Goal: Information Seeking & Learning: Find specific page/section

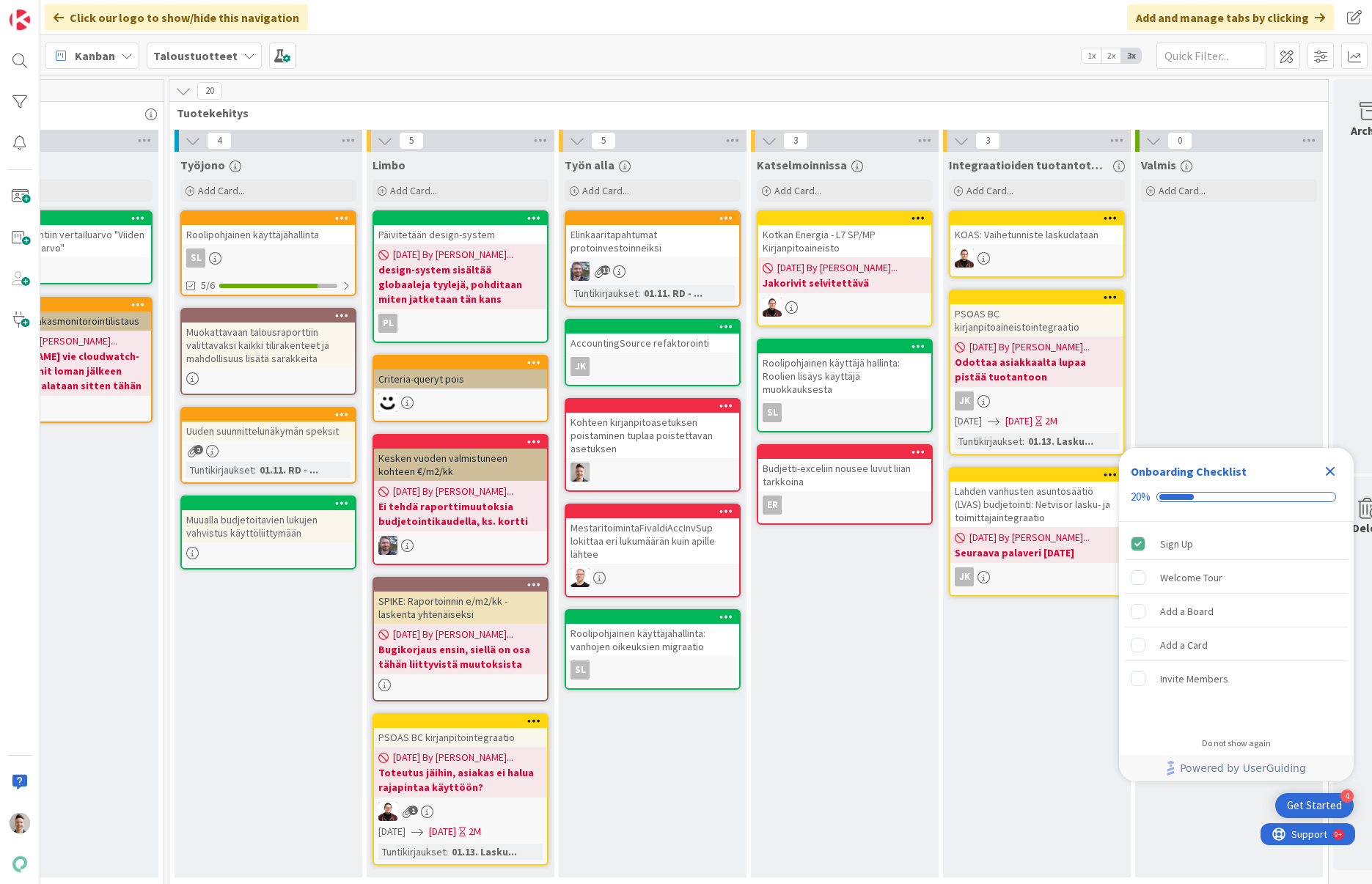
scroll to position [0, 1165]
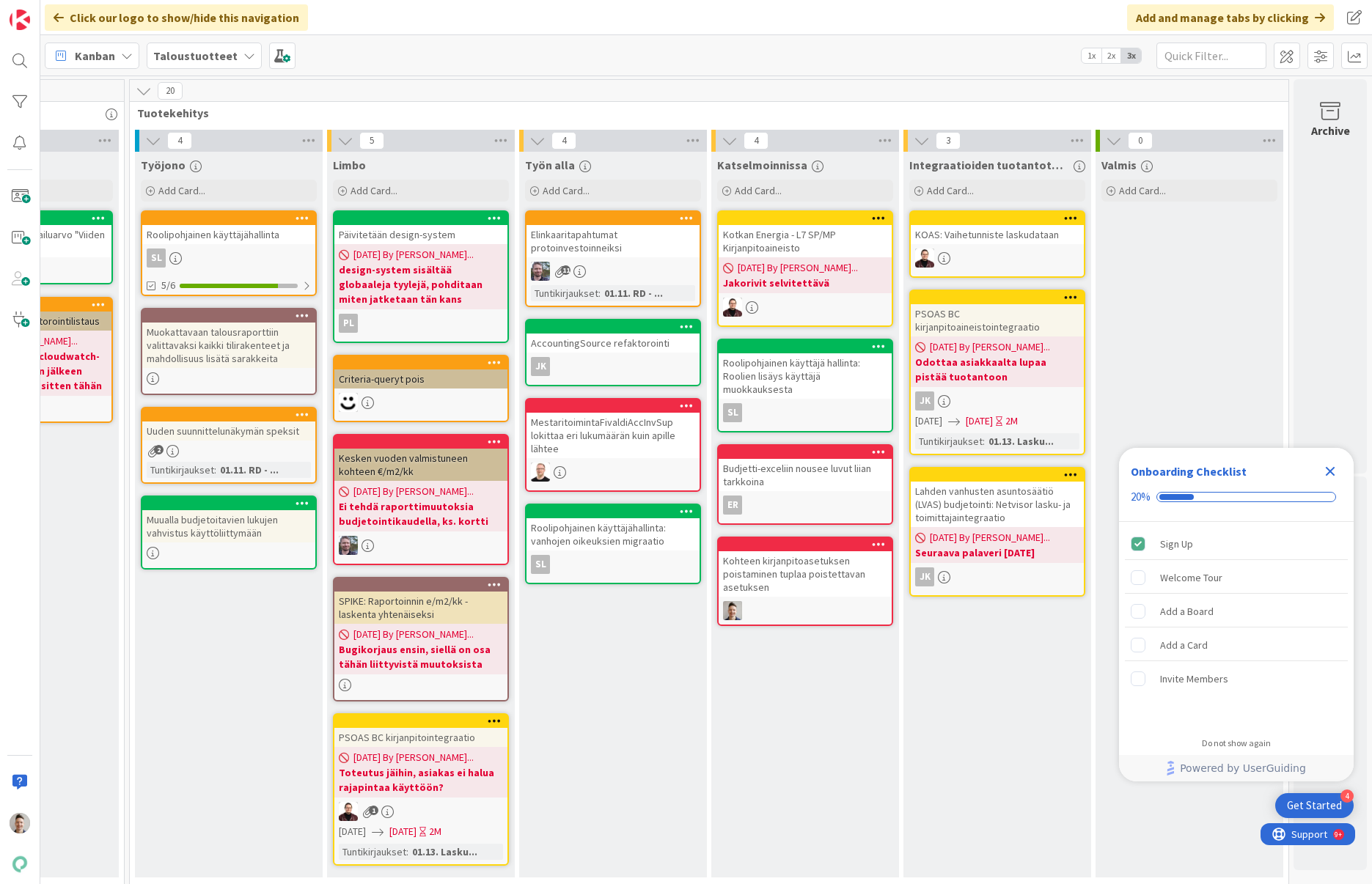
click at [1331, 471] on icon "Close Checklist" at bounding box center [1331, 472] width 10 height 10
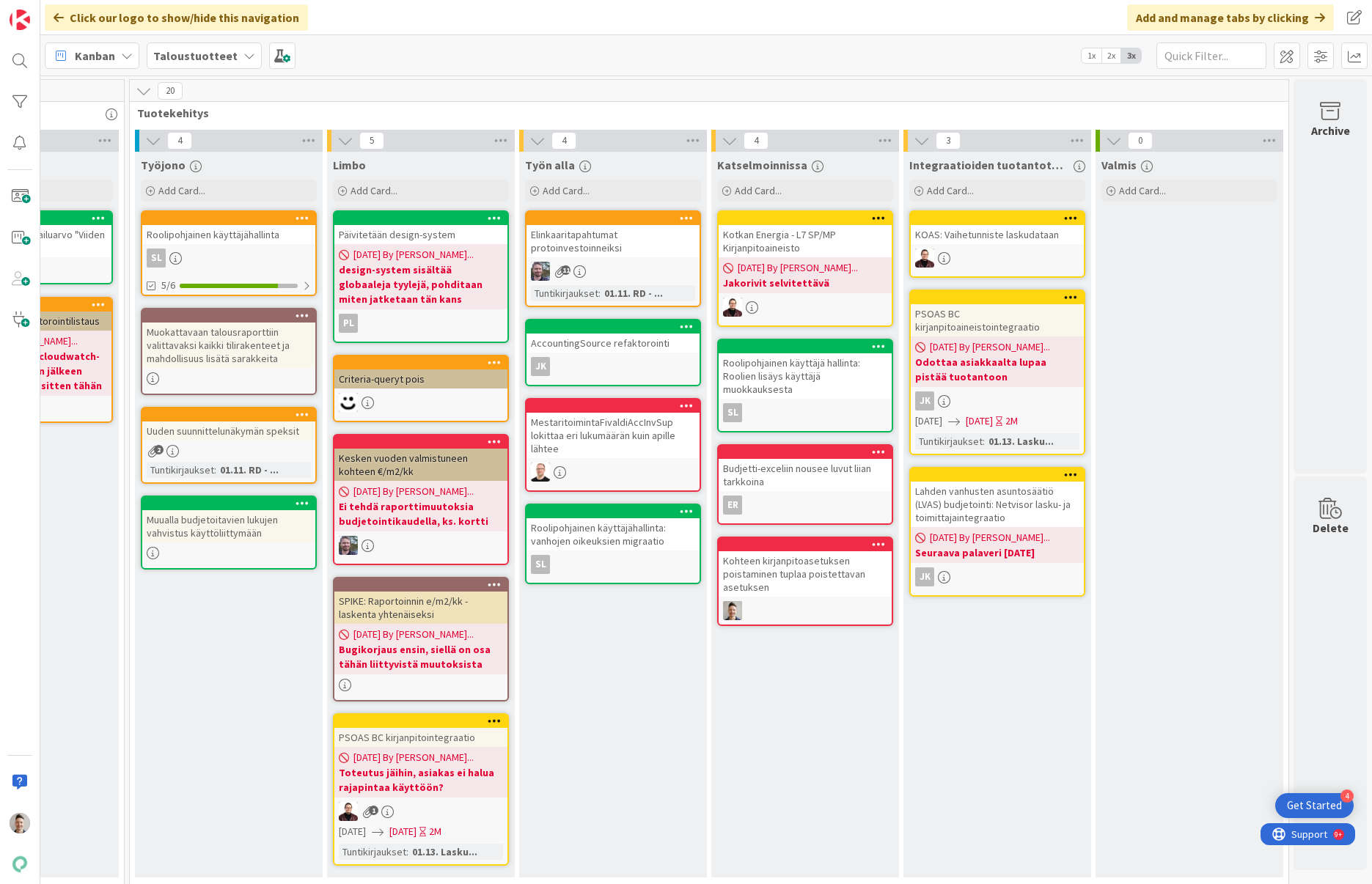
scroll to position [0, 0]
click at [813, 582] on div "Kohteen kirjanpitoasetuksen poistaminen tuplaa poistettavan asetuksen" at bounding box center [805, 574] width 173 height 45
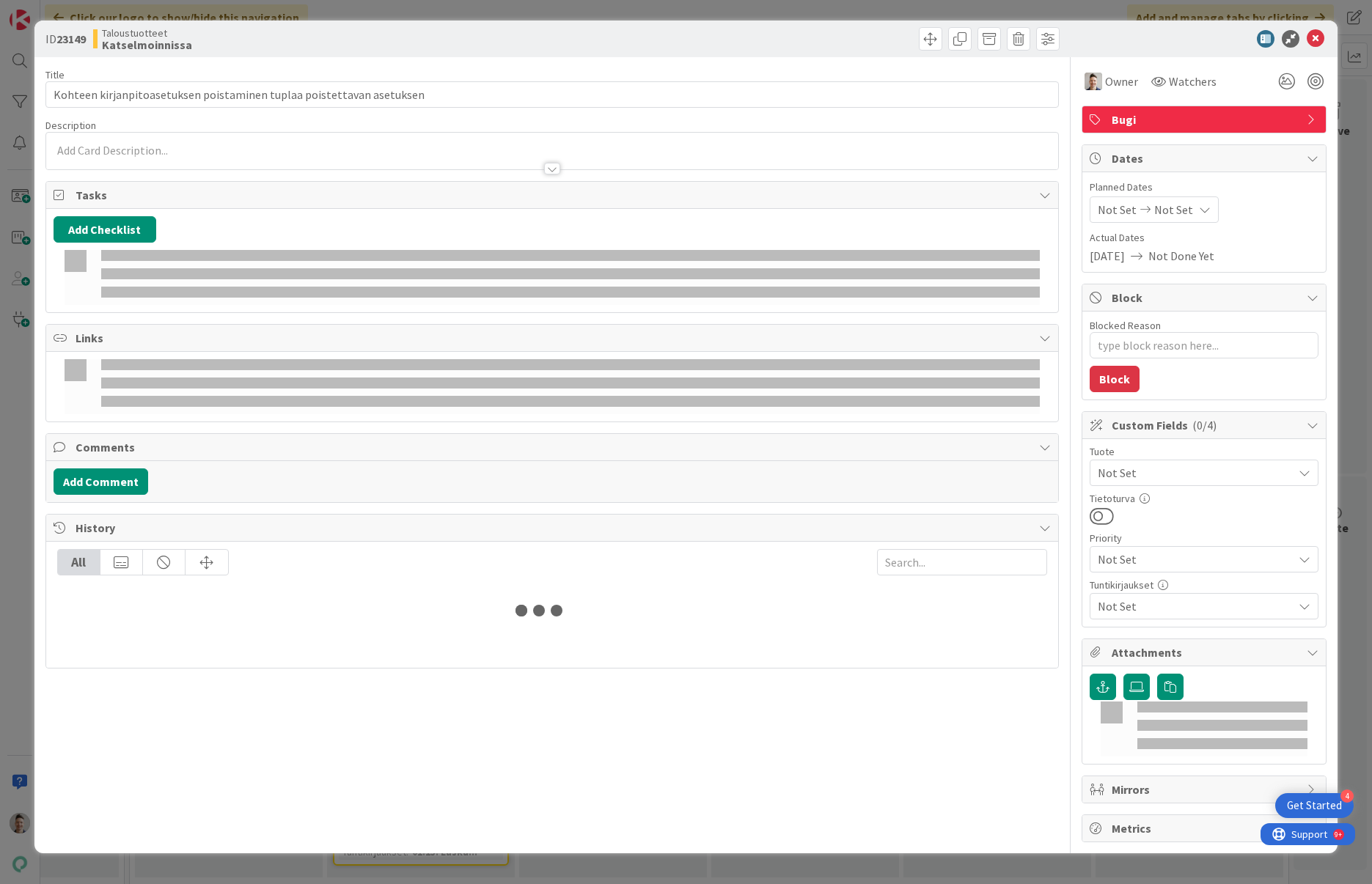
type textarea "x"
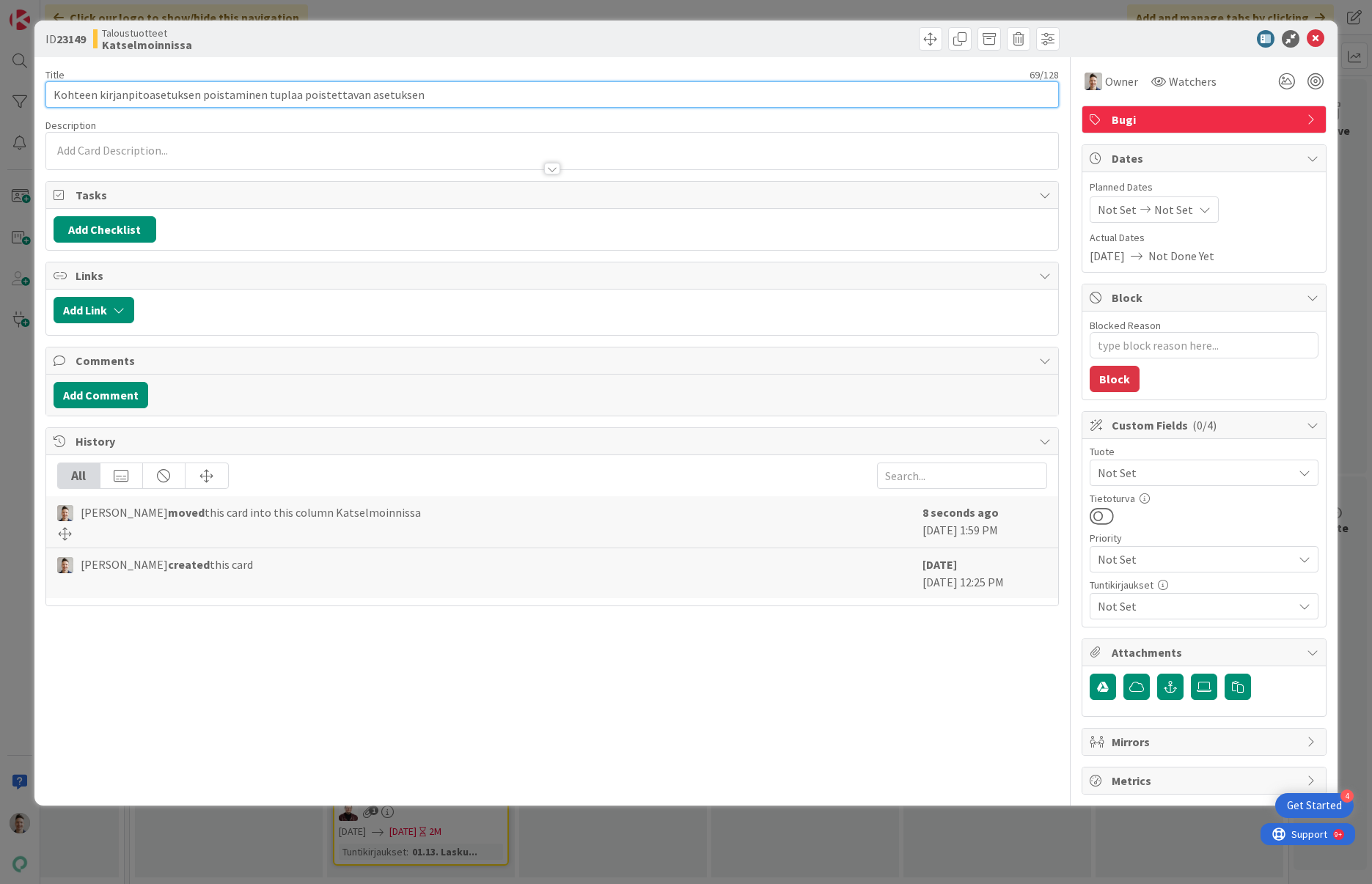
click at [330, 95] on input "Kohteen kirjanpitoasetuksen poistaminen tuplaa poistettavan asetuksen" at bounding box center [552, 94] width 1013 height 26
drag, startPoint x: 197, startPoint y: 92, endPoint x: 480, endPoint y: 94, distance: 283.0
click at [480, 94] on input "Kohteen kirjanpitoasetuksen poistaminen tuplaa poistettavan asetuksen" at bounding box center [552, 94] width 1013 height 26
type input "Kohteen kirjanpitoasetuksen lisääminen"
type textarea "x"
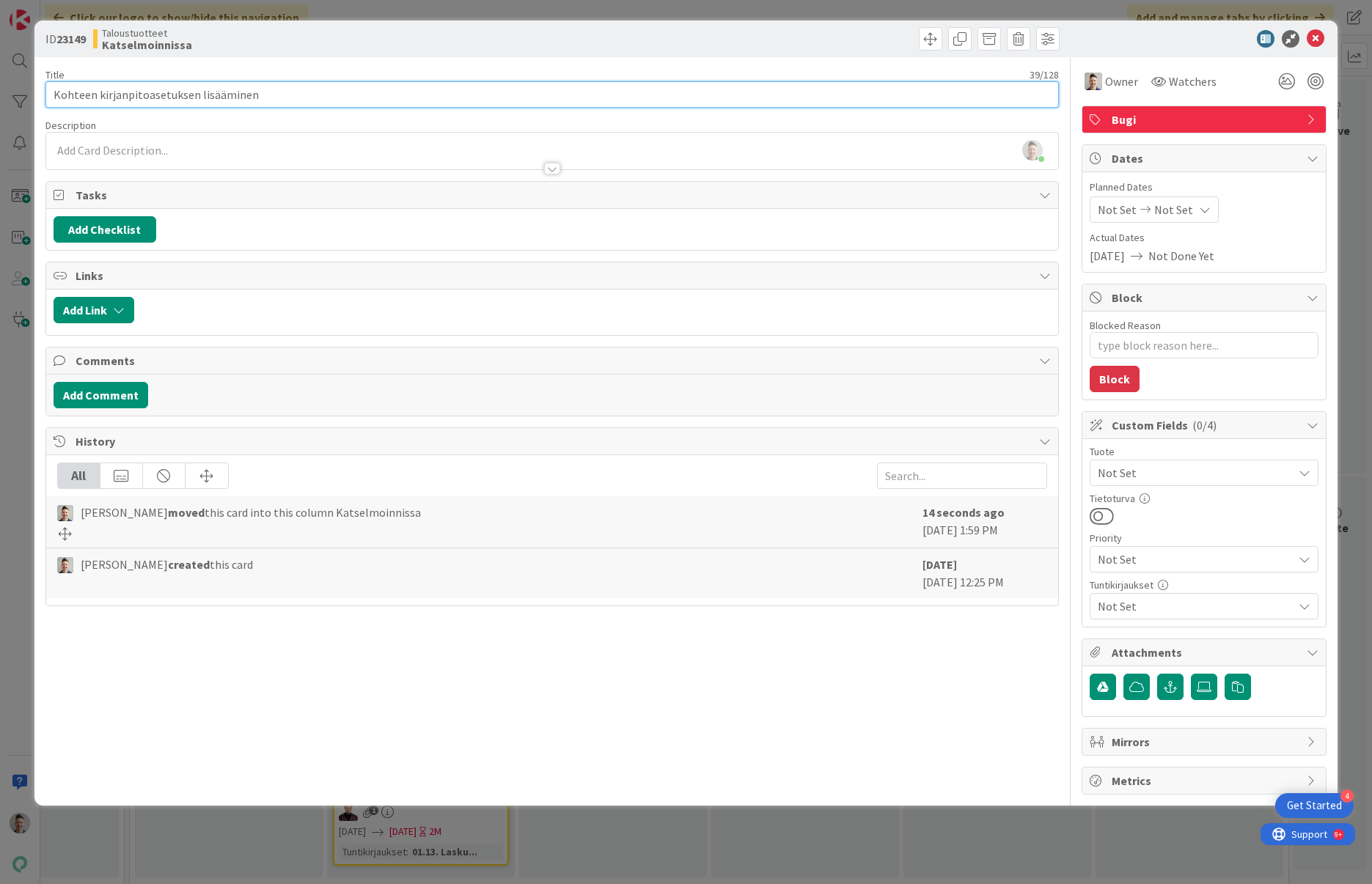
drag, startPoint x: 142, startPoint y: 94, endPoint x: 98, endPoint y: 93, distance: 44.0
click at [98, 93] on input "Kohteen kirjanpitoasetuksen lisääminen" at bounding box center [552, 94] width 1013 height 26
type input "Kohteen integraatioasetuksen lisääminen"
type textarea "x"
click at [279, 91] on input "Kohteen integraatioasetuksen lisääminen" at bounding box center [552, 94] width 1013 height 26
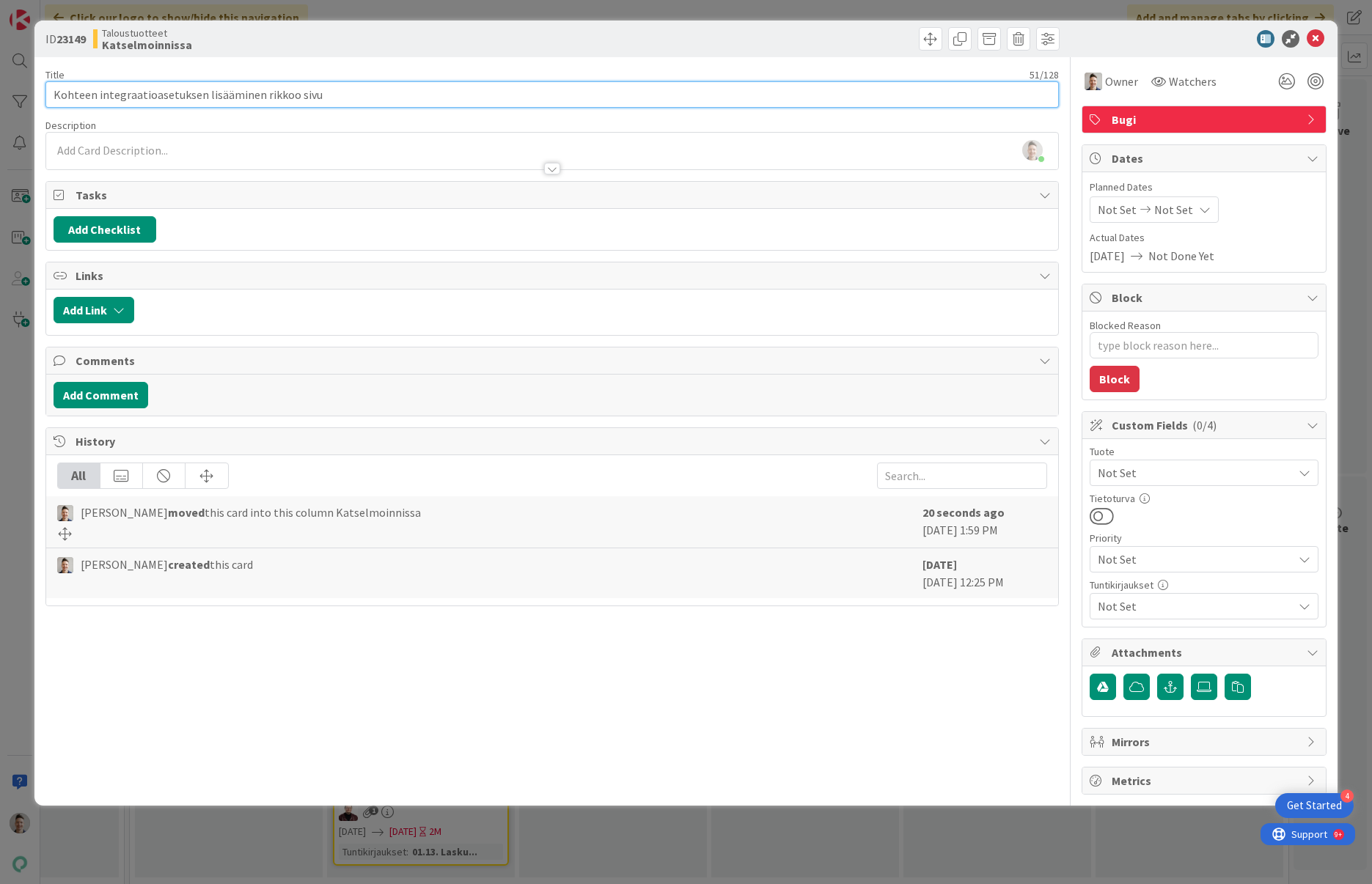
type input "Kohteen integraatioasetuksen lisääminen rikkoo sivun"
type textarea "x"
type input "Kohteen integraatioasetuksen lisääminen rikkoo sivun"
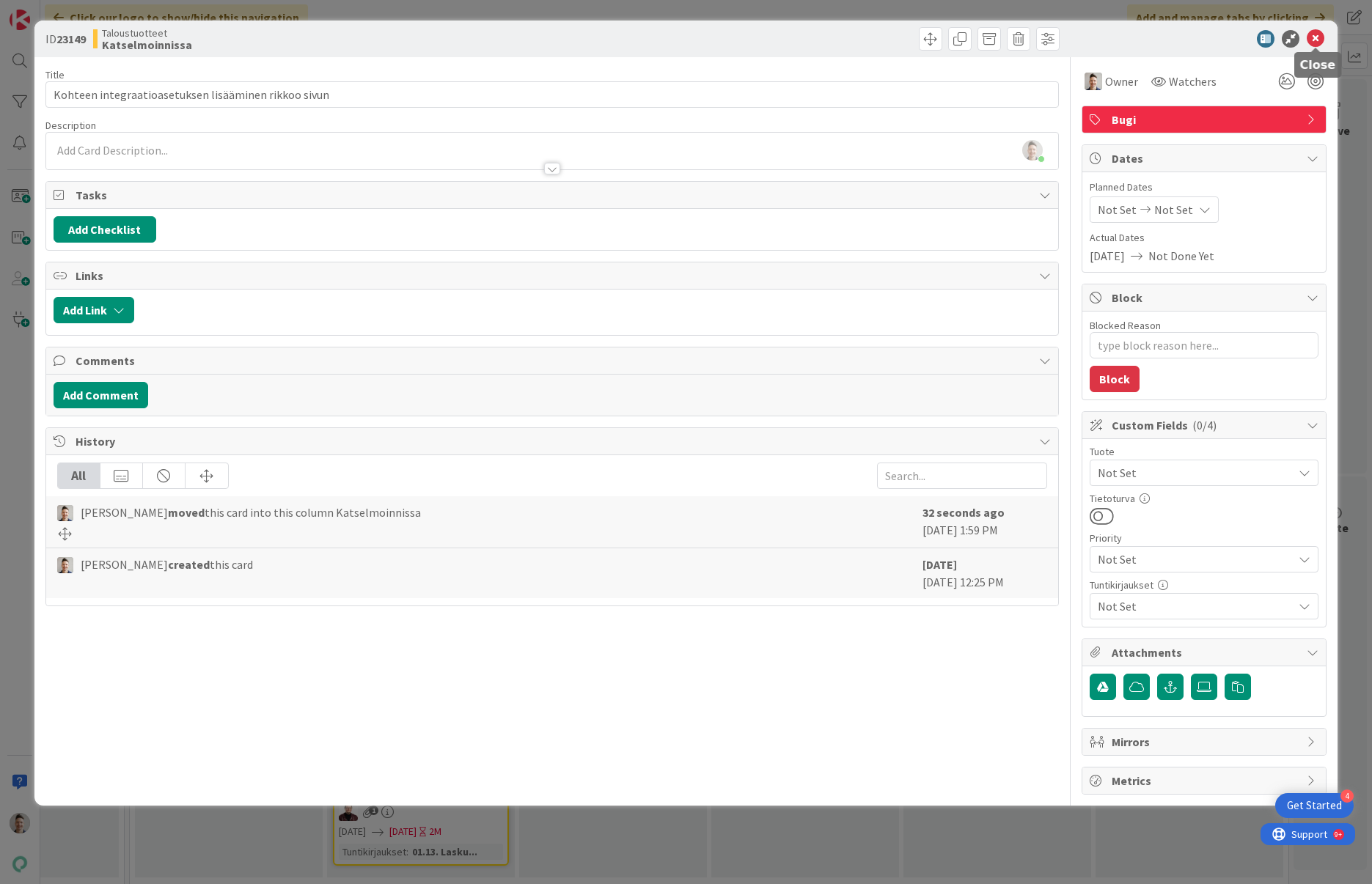
click at [1317, 36] on icon at bounding box center [1315, 38] width 17 height 17
